Goal: Entertainment & Leisure: Consume media (video, audio)

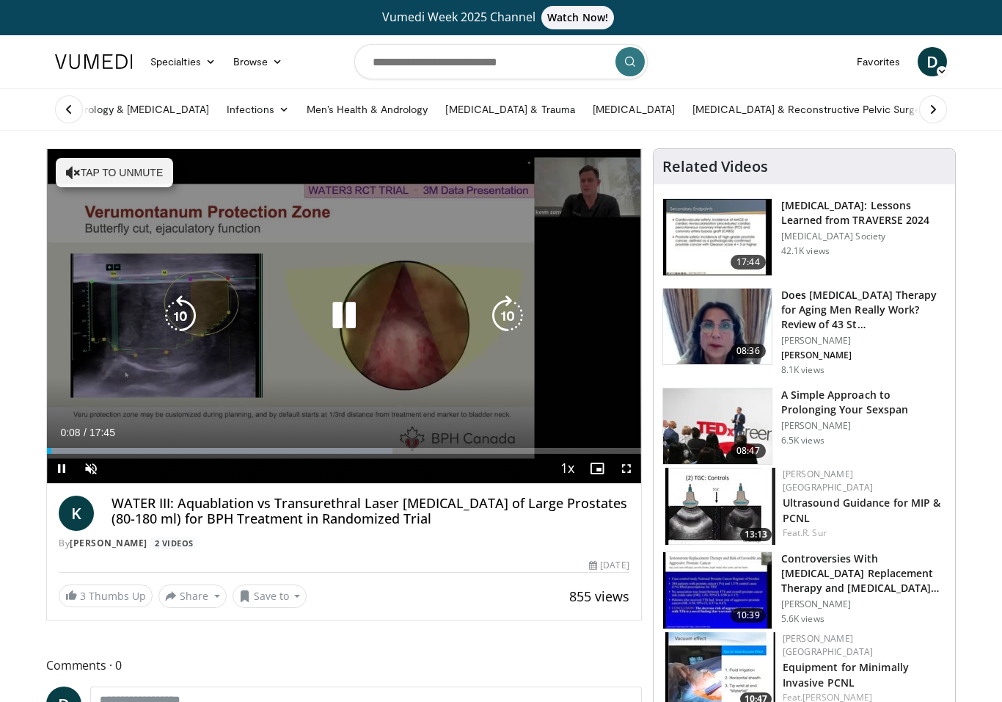
click at [514, 316] on icon "Video Player" at bounding box center [507, 315] width 41 height 41
click at [504, 313] on icon "Video Player" at bounding box center [507, 315] width 41 height 41
click at [507, 311] on icon "Video Player" at bounding box center [507, 315] width 41 height 41
click at [509, 319] on icon "Video Player" at bounding box center [507, 315] width 41 height 41
click at [510, 318] on icon "Video Player" at bounding box center [507, 315] width 41 height 41
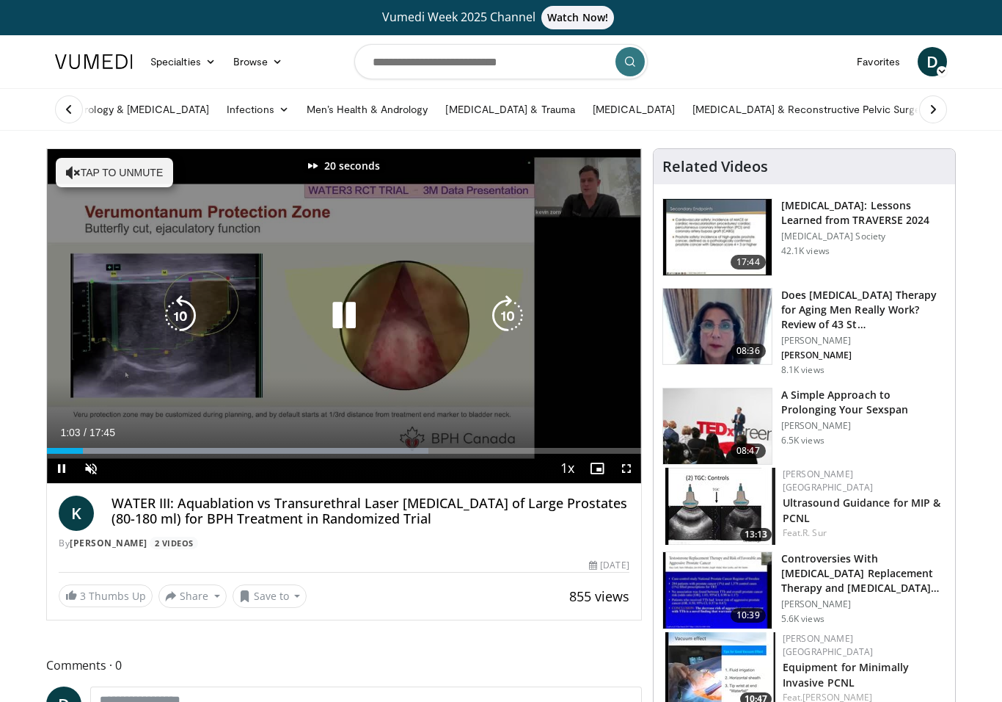
click at [505, 318] on icon "Video Player" at bounding box center [507, 315] width 41 height 41
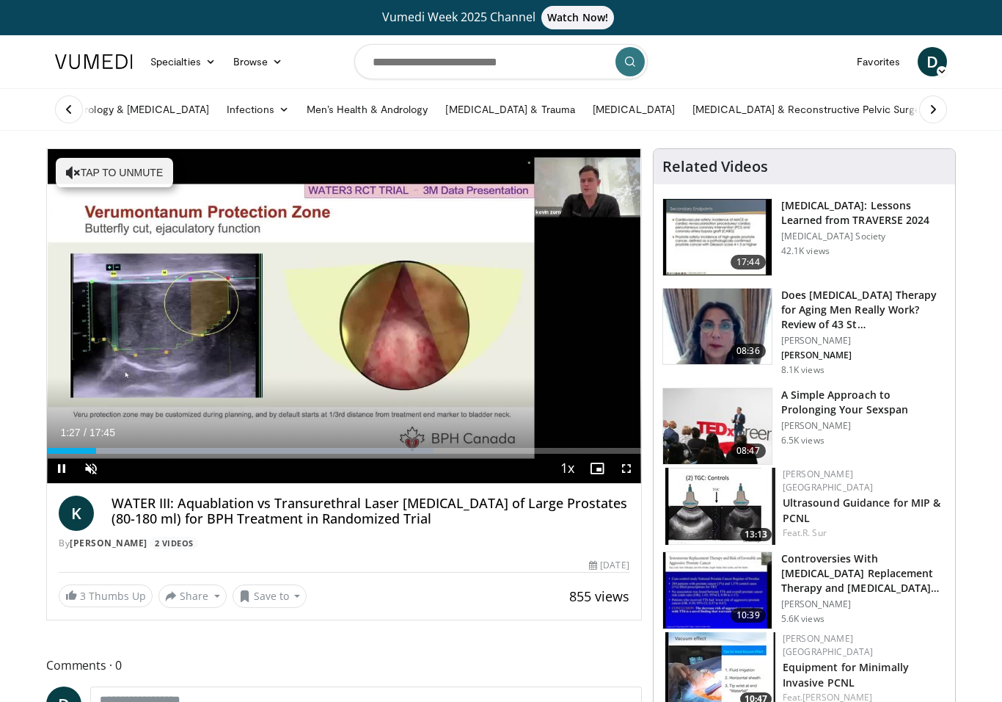
click at [569, 295] on div "30 seconds Tap to unmute" at bounding box center [344, 316] width 594 height 334
click at [478, 291] on div "30 seconds Tap to unmute" at bounding box center [344, 316] width 594 height 334
click at [489, 289] on div "30 seconds Tap to unmute" at bounding box center [344, 316] width 594 height 334
click at [597, 398] on div "30 seconds Tap to unmute" at bounding box center [344, 316] width 594 height 334
